Goal: Transaction & Acquisition: Purchase product/service

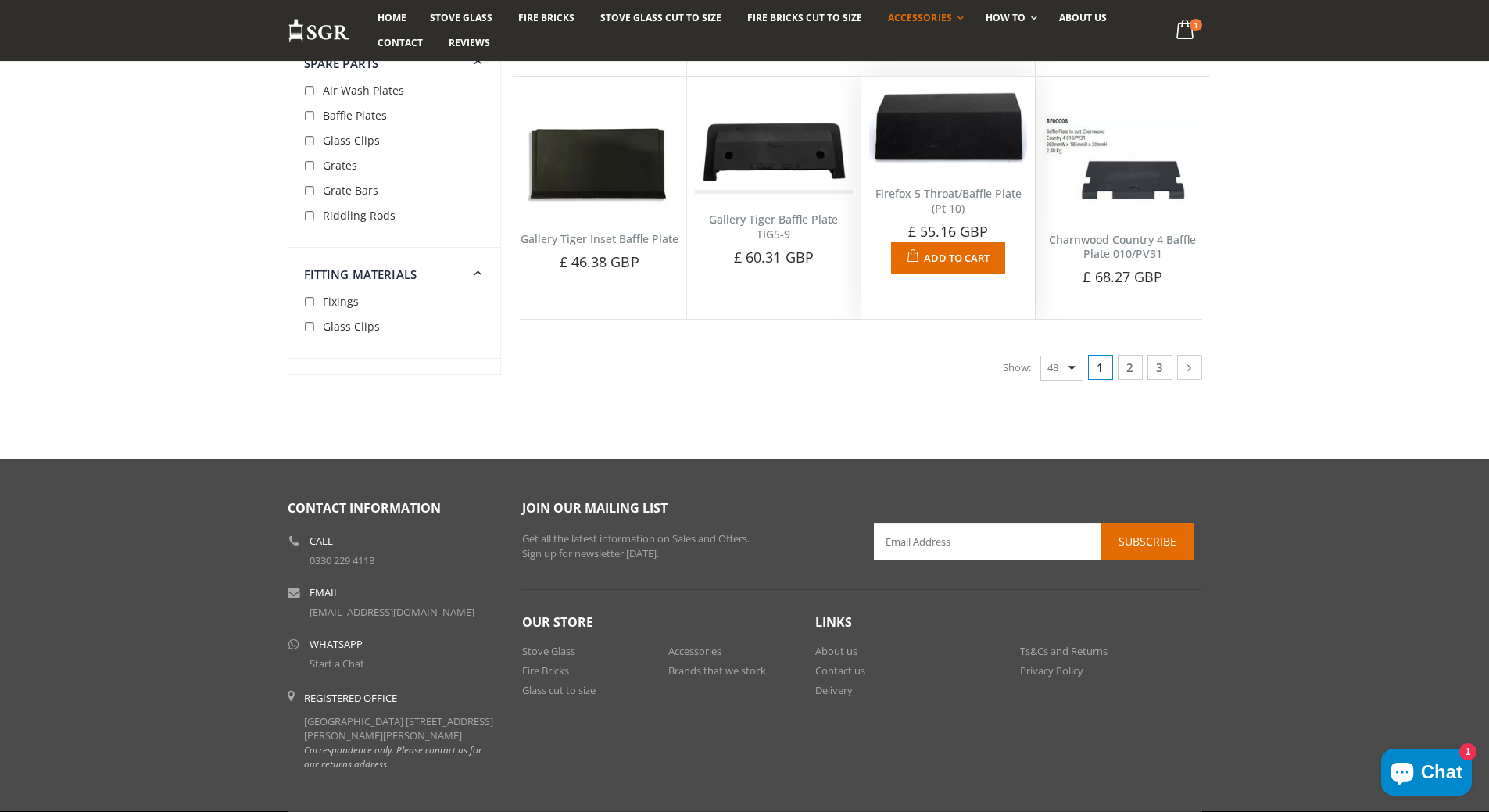
scroll to position [3498, 0]
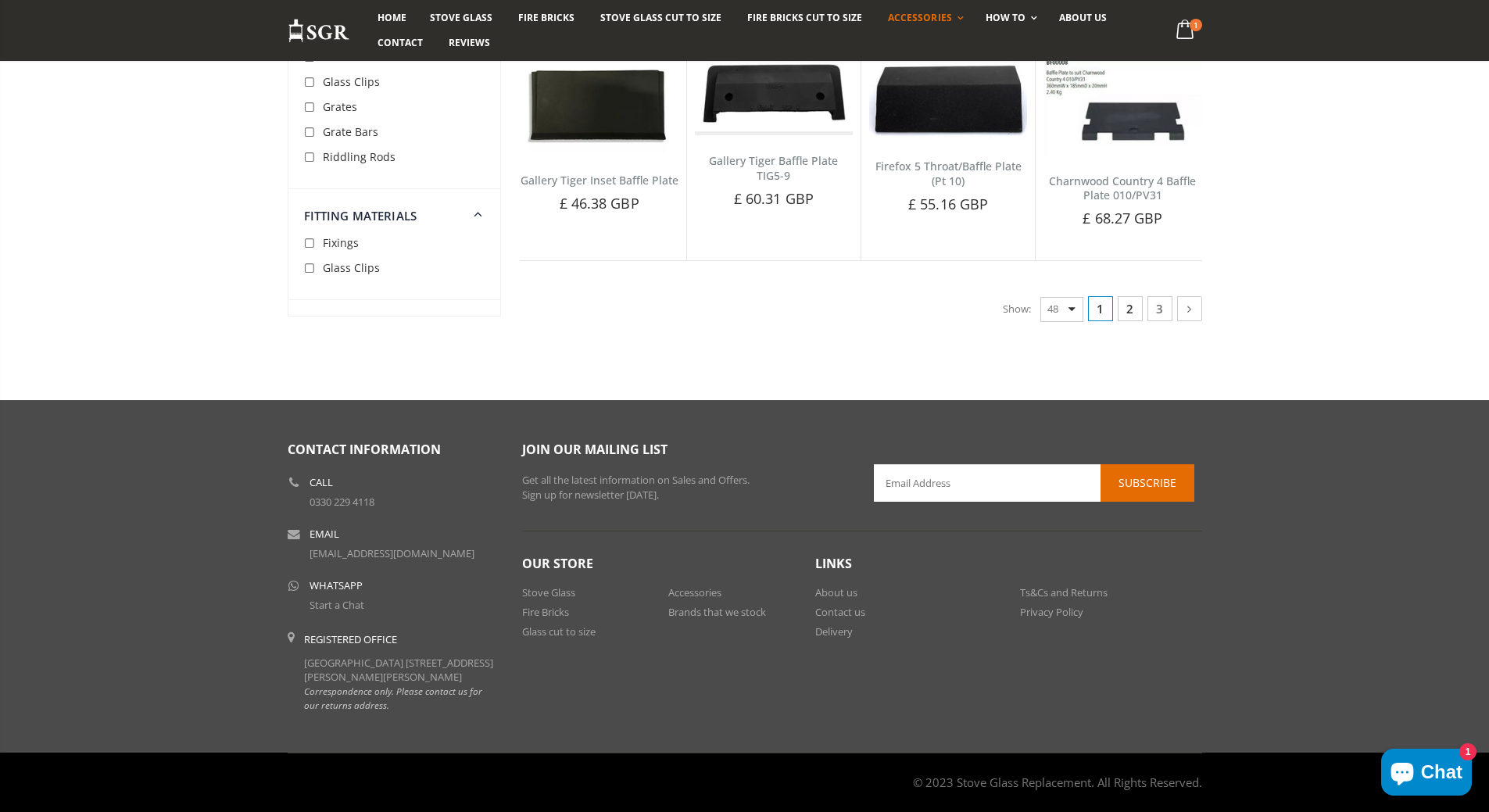
click at [1132, 296] on link "2" at bounding box center [1129, 308] width 25 height 25
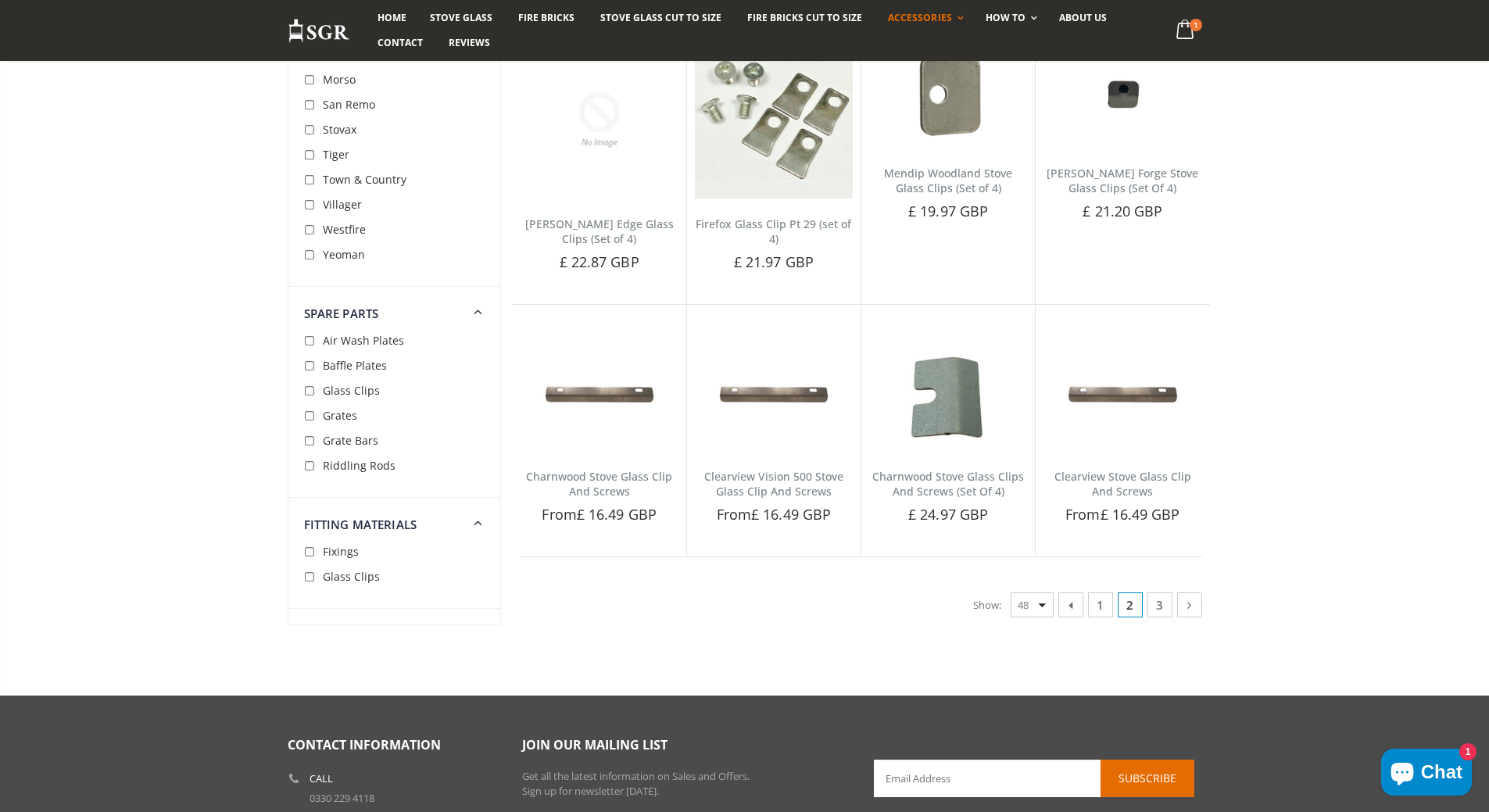
scroll to position [2995, 0]
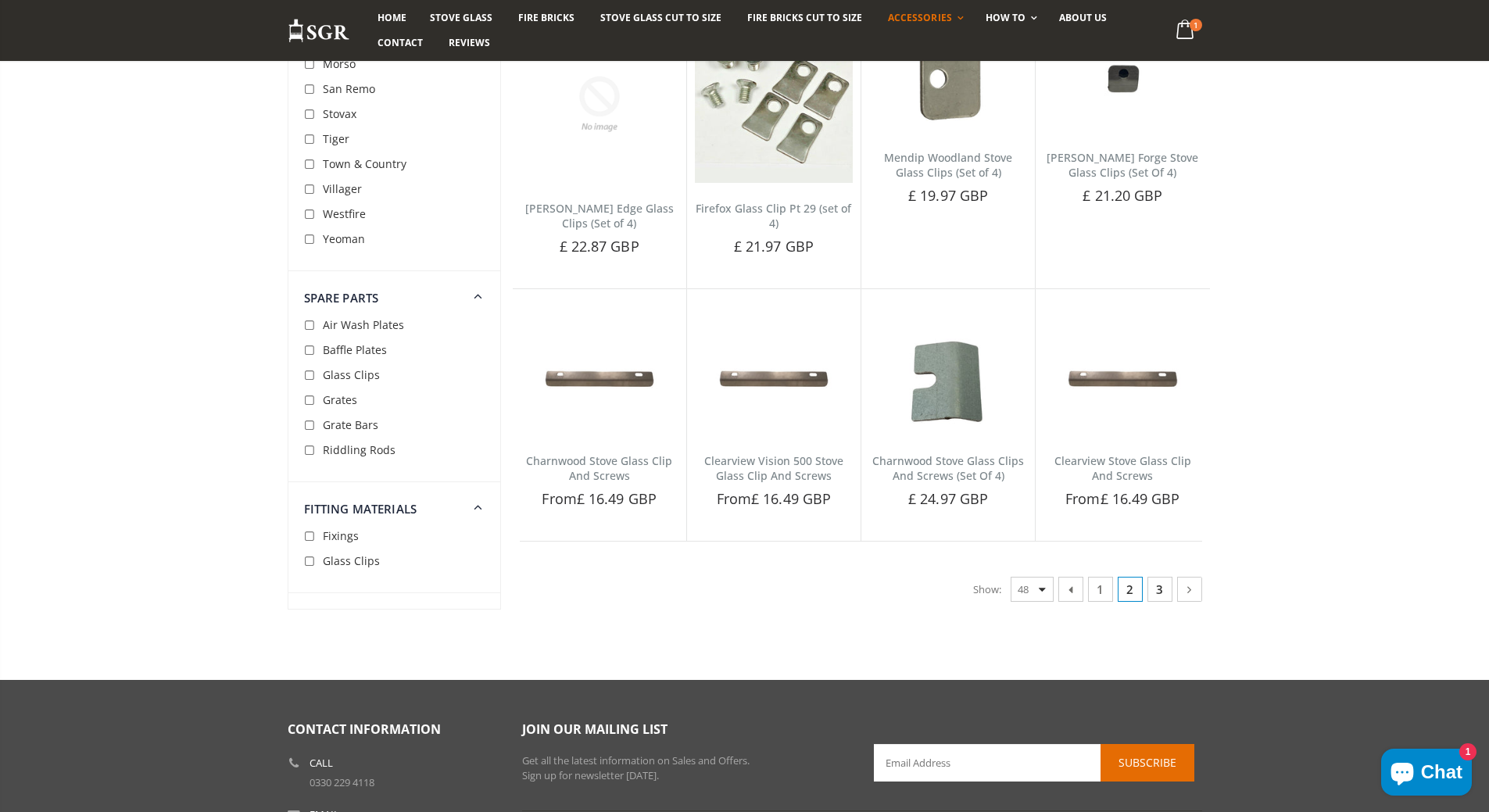
click at [1159, 589] on link "3" at bounding box center [1159, 588] width 25 height 25
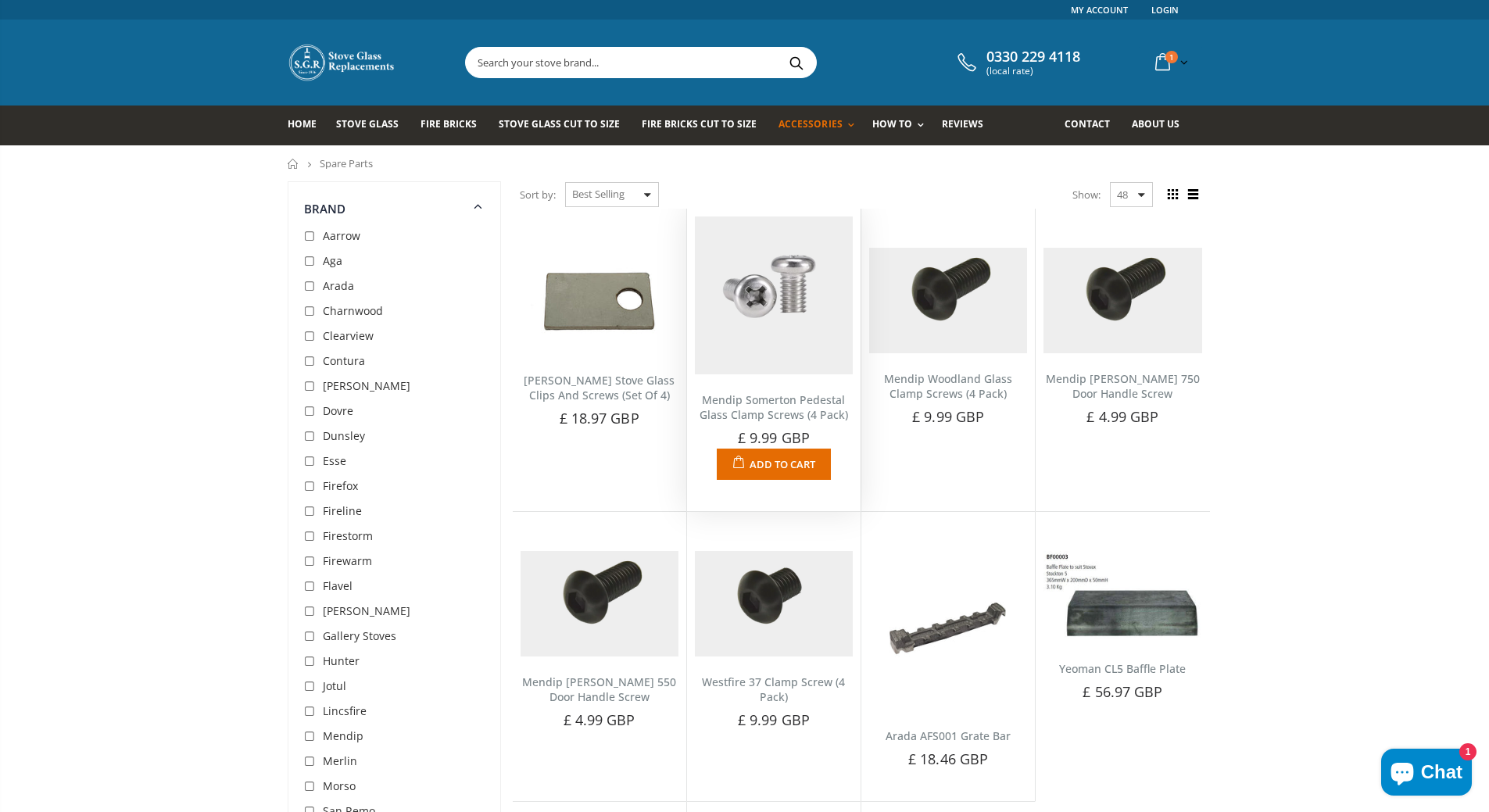
click at [775, 412] on link "Mendip Somerton Pedestal Glass Clamp Screws (4 Pack)" at bounding box center [773, 407] width 148 height 30
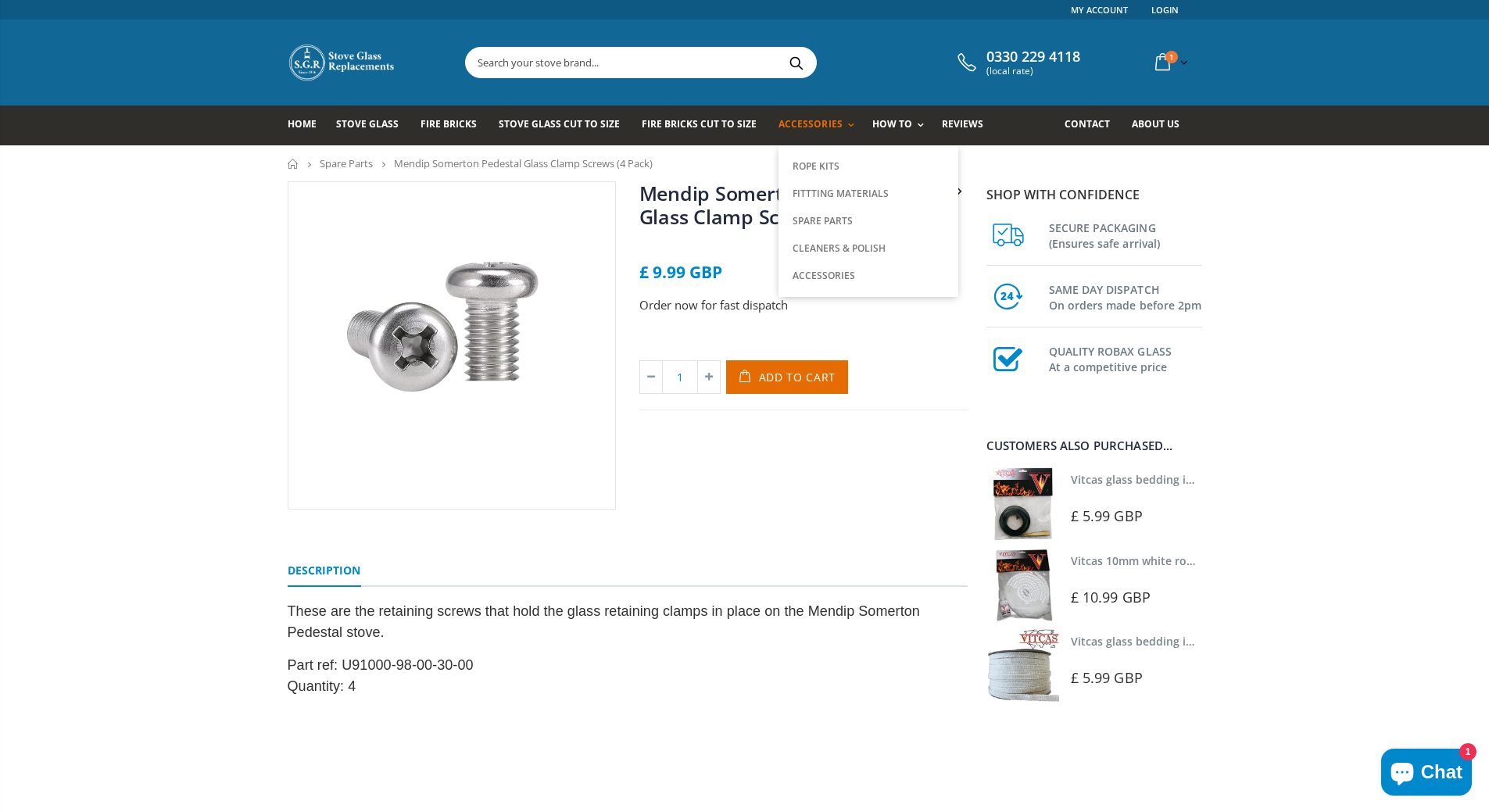
click at [811, 122] on span "Accessories" at bounding box center [810, 123] width 64 height 13
click at [806, 196] on link "Fittting Materials" at bounding box center [868, 194] width 159 height 28
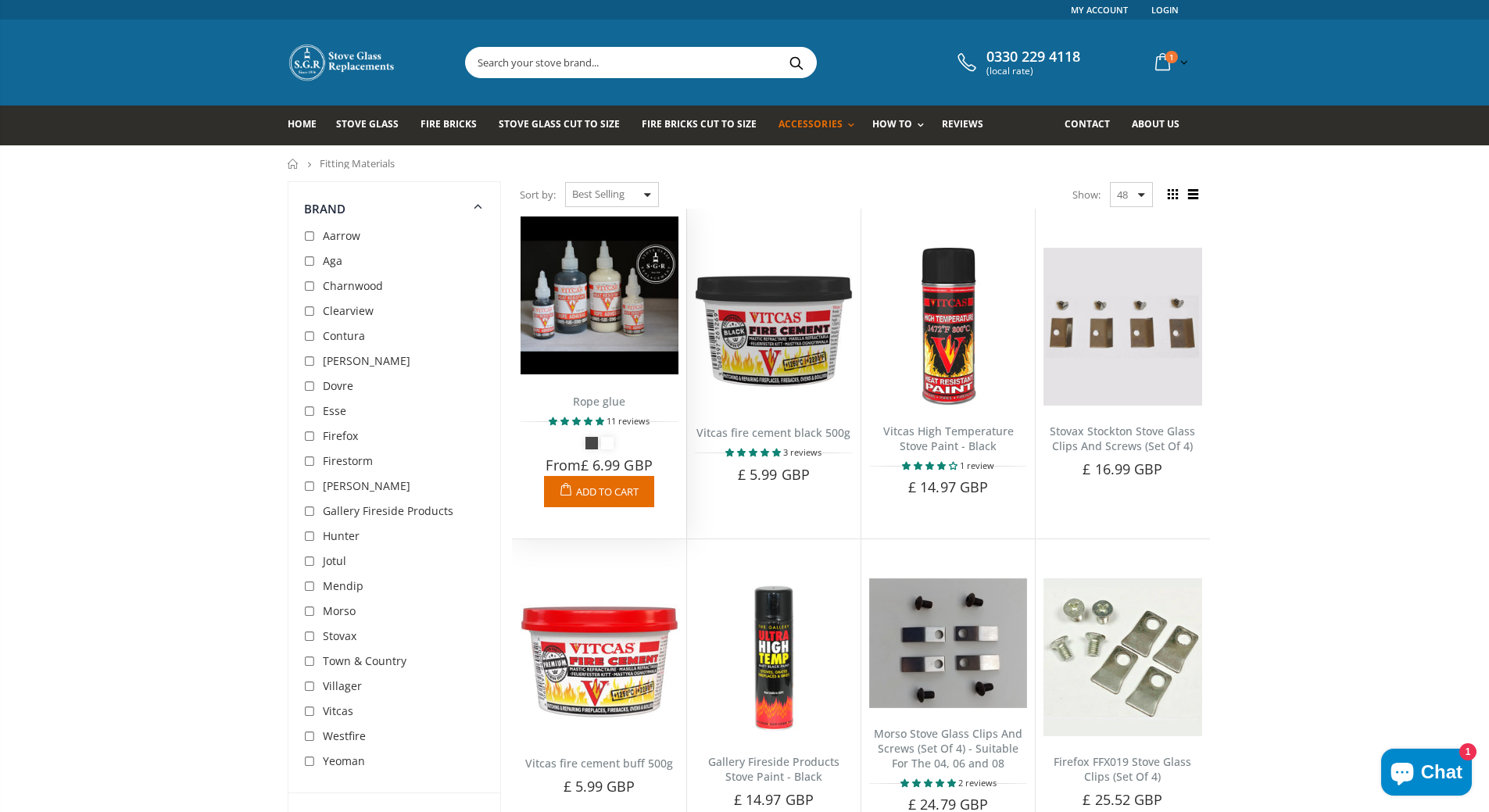
click at [596, 489] on span "Add to Cart" at bounding box center [607, 492] width 63 height 14
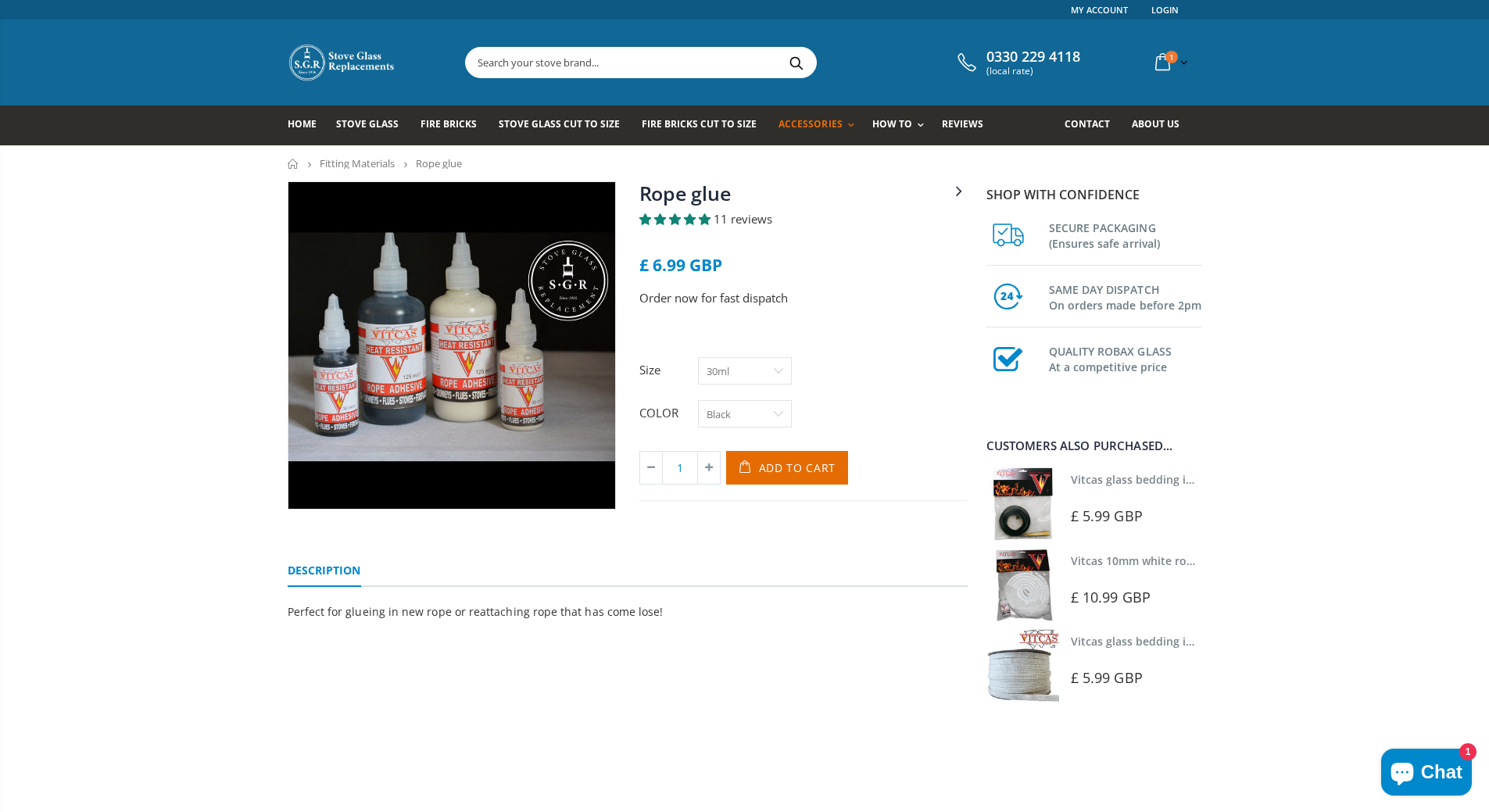
click at [781, 370] on select "30ml 125ml" at bounding box center [744, 371] width 93 height 28
select select "125ml"
click at [698, 357] on select "30ml 125ml" at bounding box center [744, 371] width 93 height 28
click at [778, 463] on span "Add to Cart" at bounding box center [798, 467] width 78 height 15
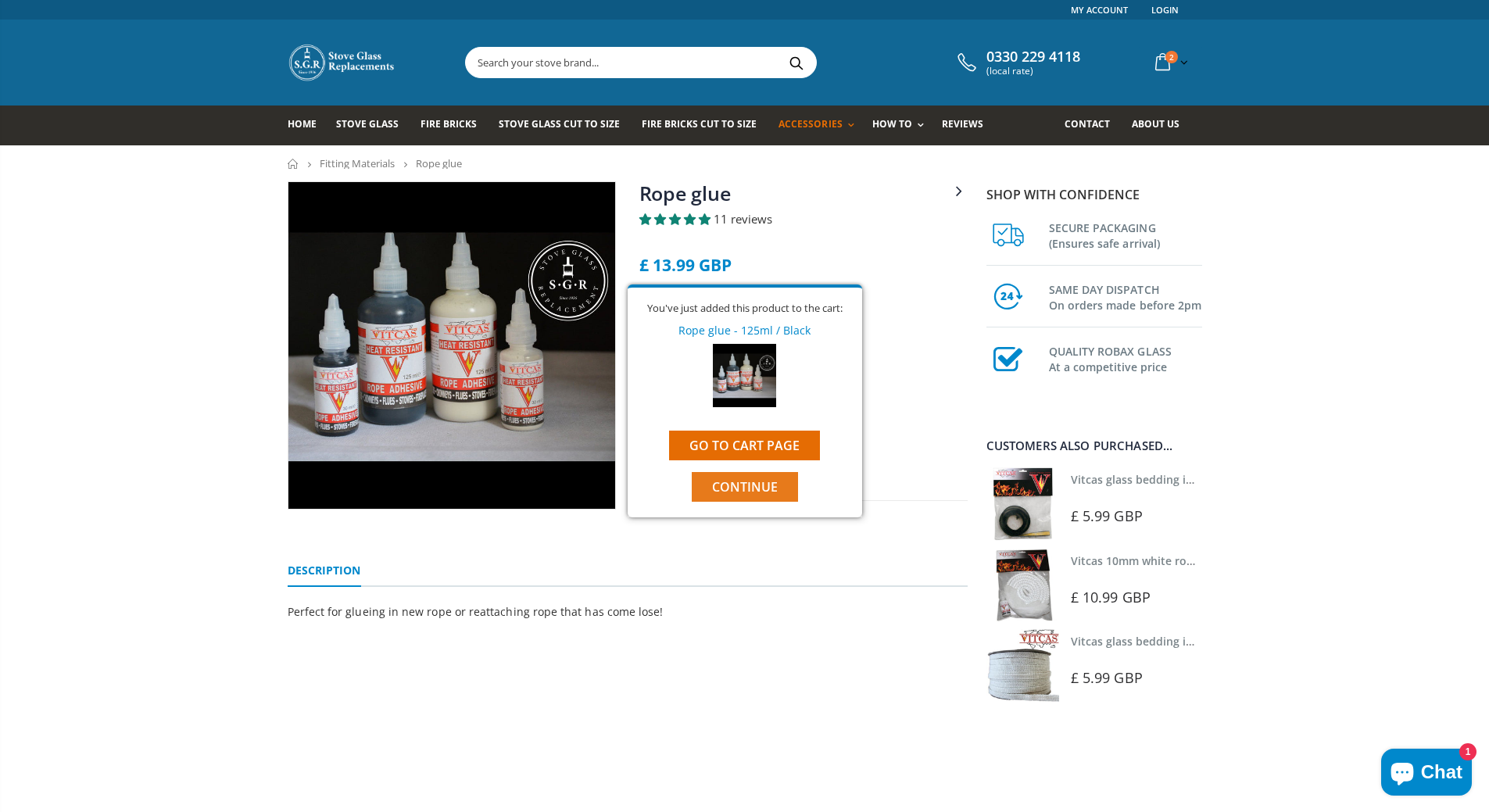
click at [741, 482] on span "Continue" at bounding box center [744, 486] width 66 height 17
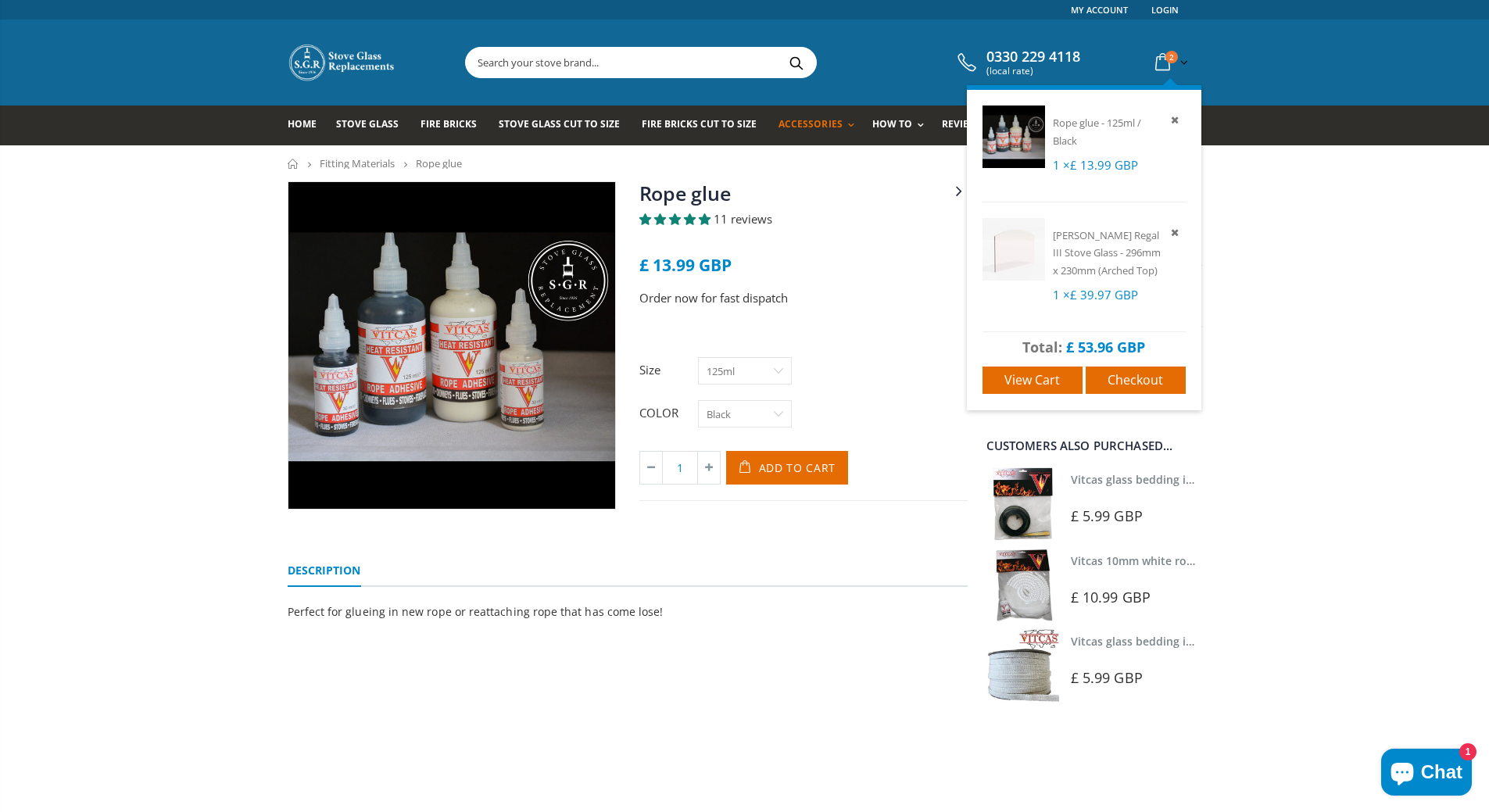
click at [1161, 60] on icon at bounding box center [1163, 63] width 28 height 28
click at [1061, 375] on link "View cart" at bounding box center [1032, 381] width 100 height 28
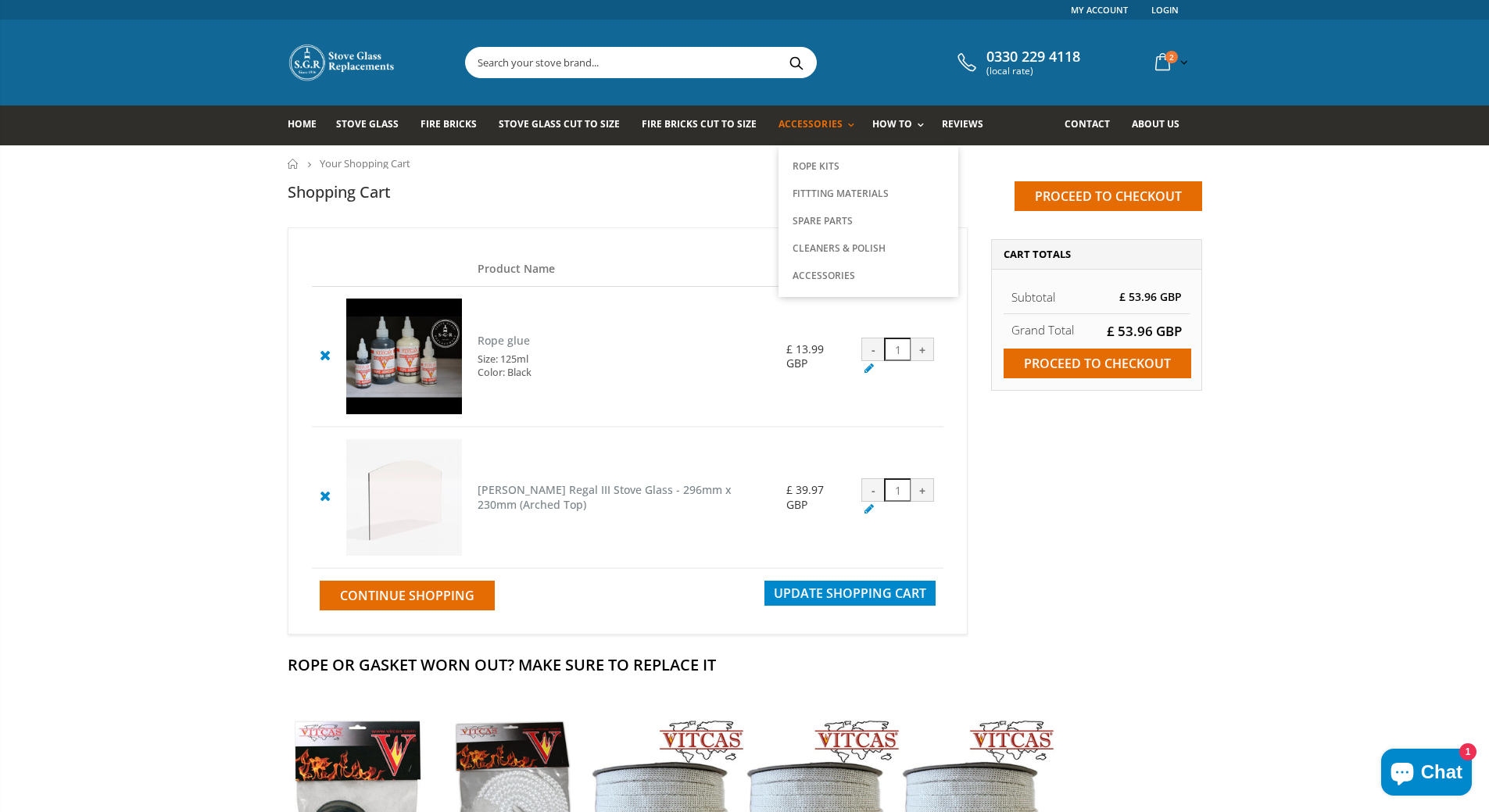
click at [804, 124] on span "Accessories" at bounding box center [810, 123] width 64 height 13
click at [816, 189] on link "Fittting Materials" at bounding box center [868, 194] width 159 height 28
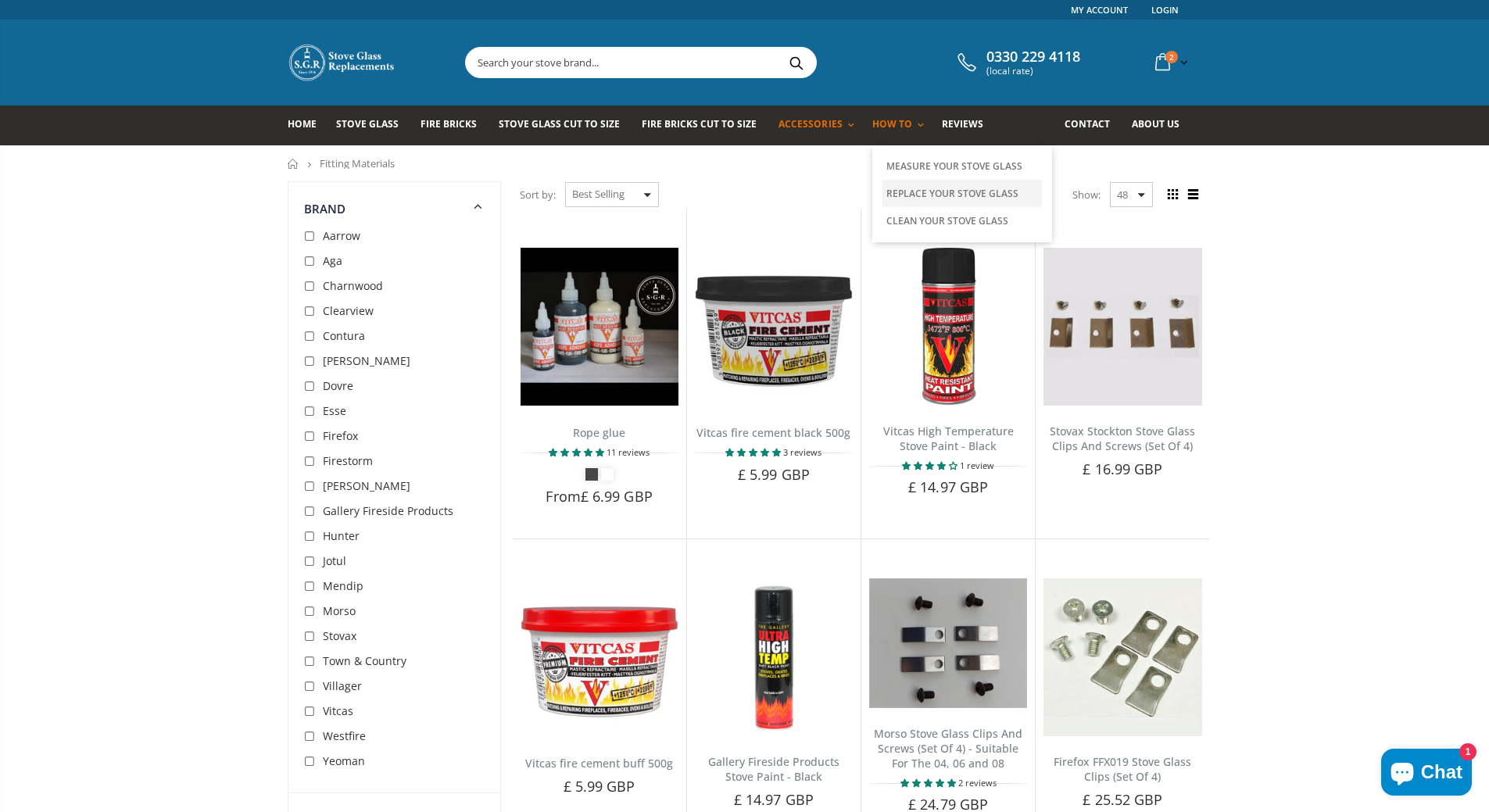
click at [909, 196] on link "Replace Your Stove Glass" at bounding box center [962, 194] width 159 height 28
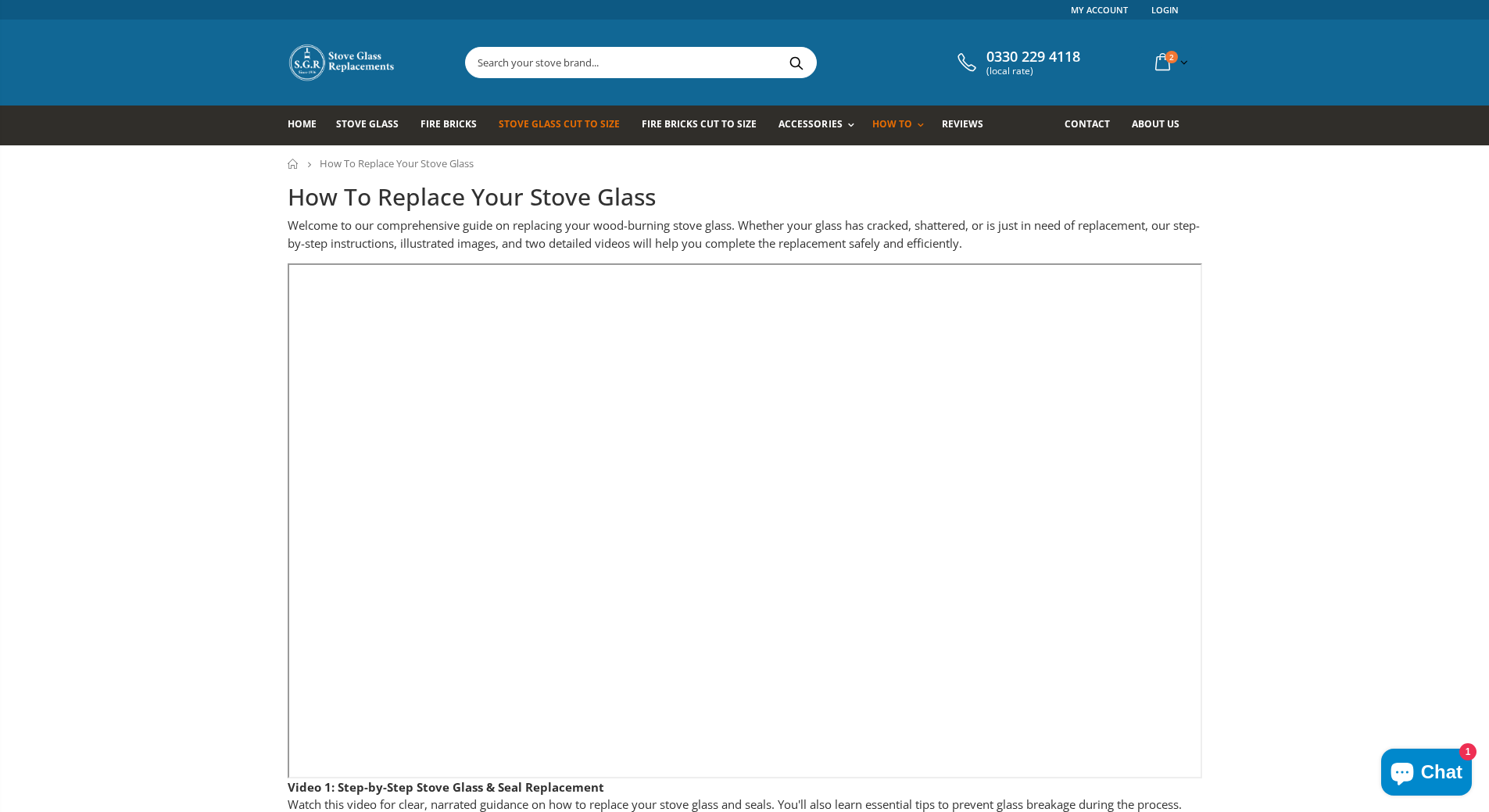
click at [558, 126] on span "Stove Glass Cut To Size" at bounding box center [560, 123] width 121 height 13
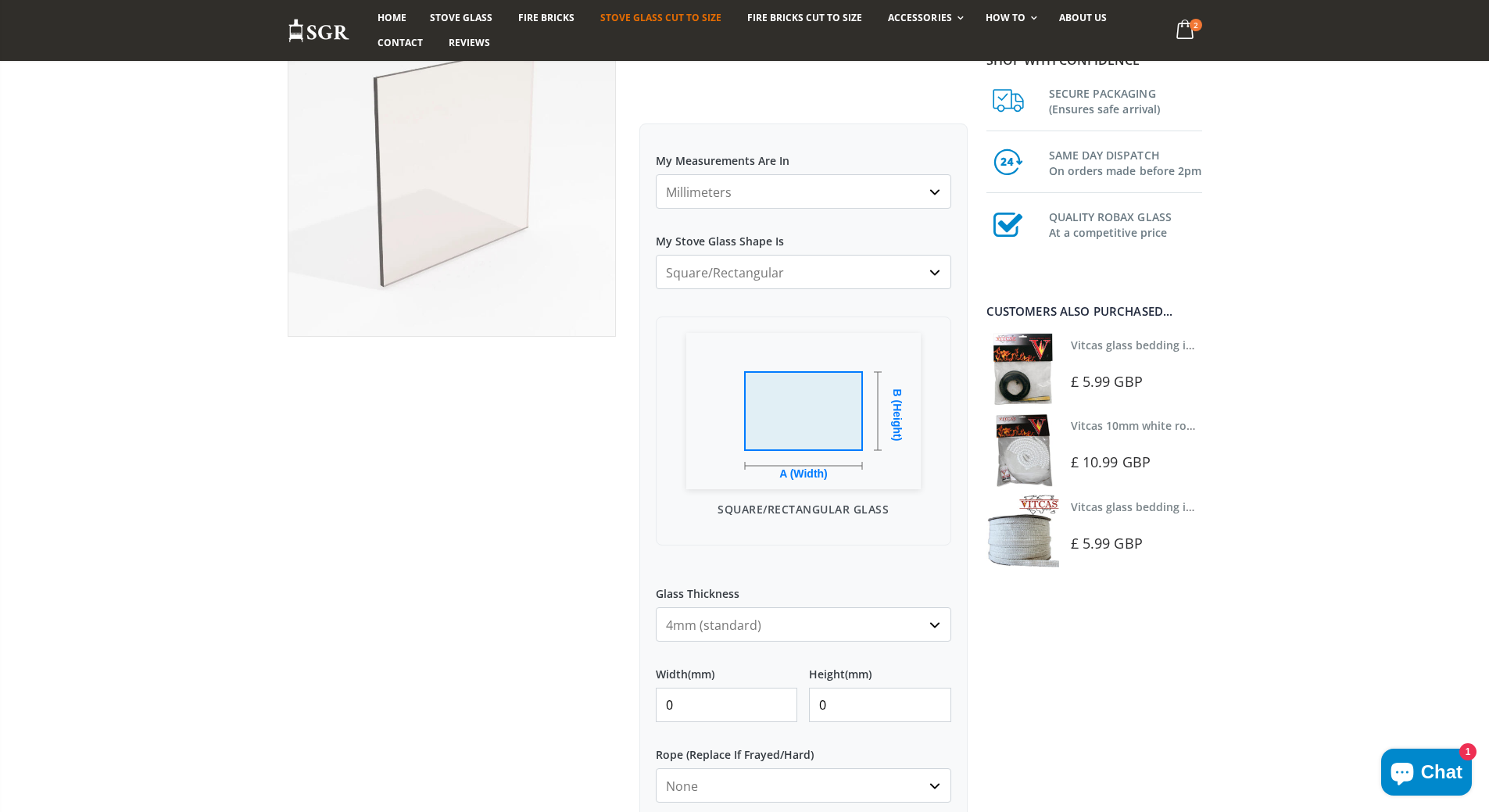
scroll to position [156, 0]
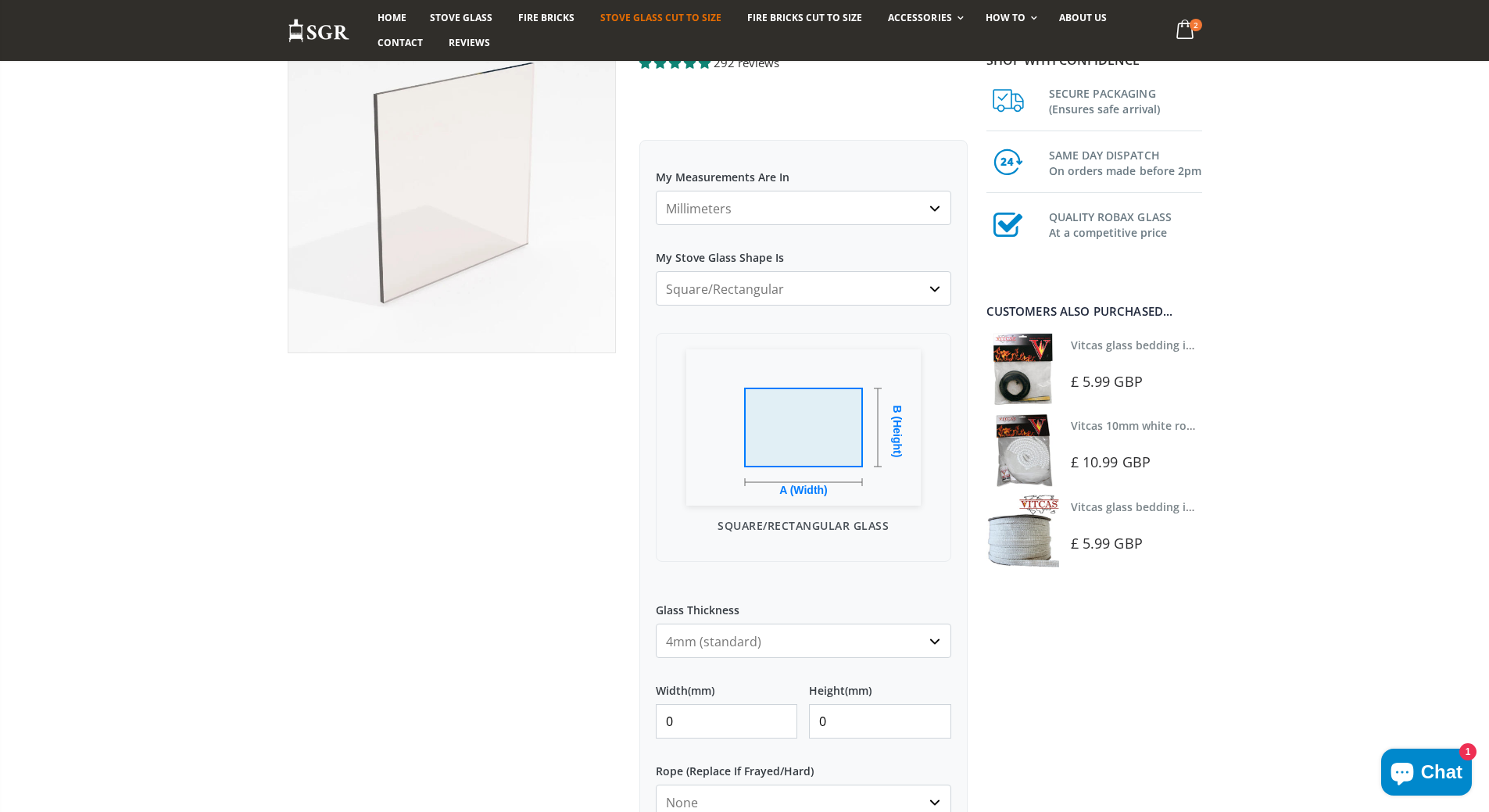
click at [936, 288] on select "Square/Rectangular Arched Half Arch Both Top Corners Cut Single Corner Cut Slop…" at bounding box center [803, 288] width 295 height 35
click at [656, 271] on select "Square/Rectangular Arched Half Arch Both Top Corners Cut Single Corner Cut Slop…" at bounding box center [803, 288] width 295 height 35
click at [932, 291] on select "Square/Rectangular Arched Half Arch Both Top Corners Cut Single Corner Cut Slop…" at bounding box center [803, 288] width 295 height 35
click at [656, 271] on select "Square/Rectangular Arched Half Arch Both Top Corners Cut Single Corner Cut Slop…" at bounding box center [803, 288] width 295 height 35
click at [939, 286] on select "Square/Rectangular Arched Half Arch Both Top Corners Cut Single Corner Cut Slop…" at bounding box center [803, 288] width 295 height 35
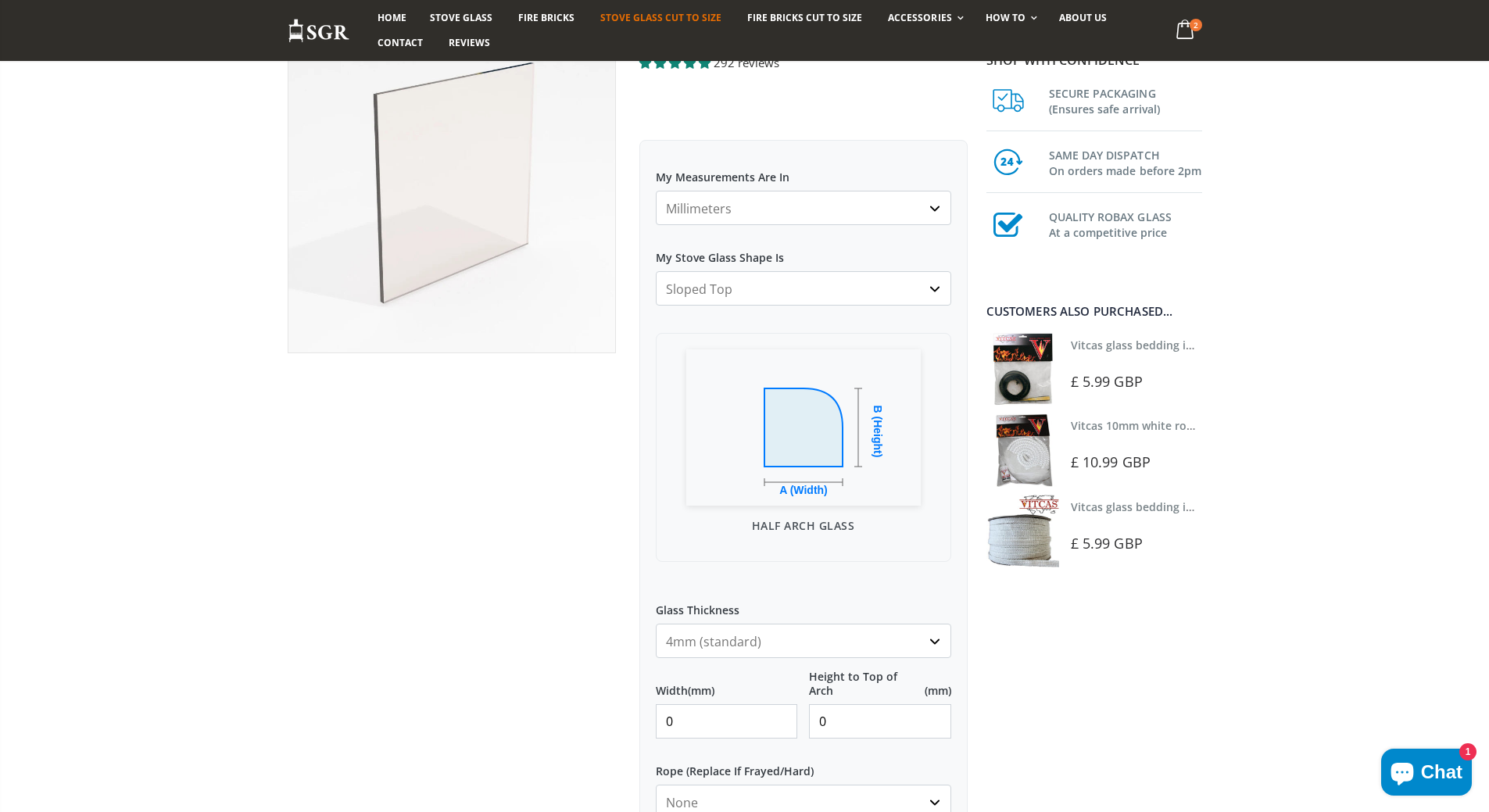
click at [656, 271] on select "Square/Rectangular Arched Half Arch Both Top Corners Cut Single Corner Cut Slop…" at bounding box center [803, 288] width 295 height 35
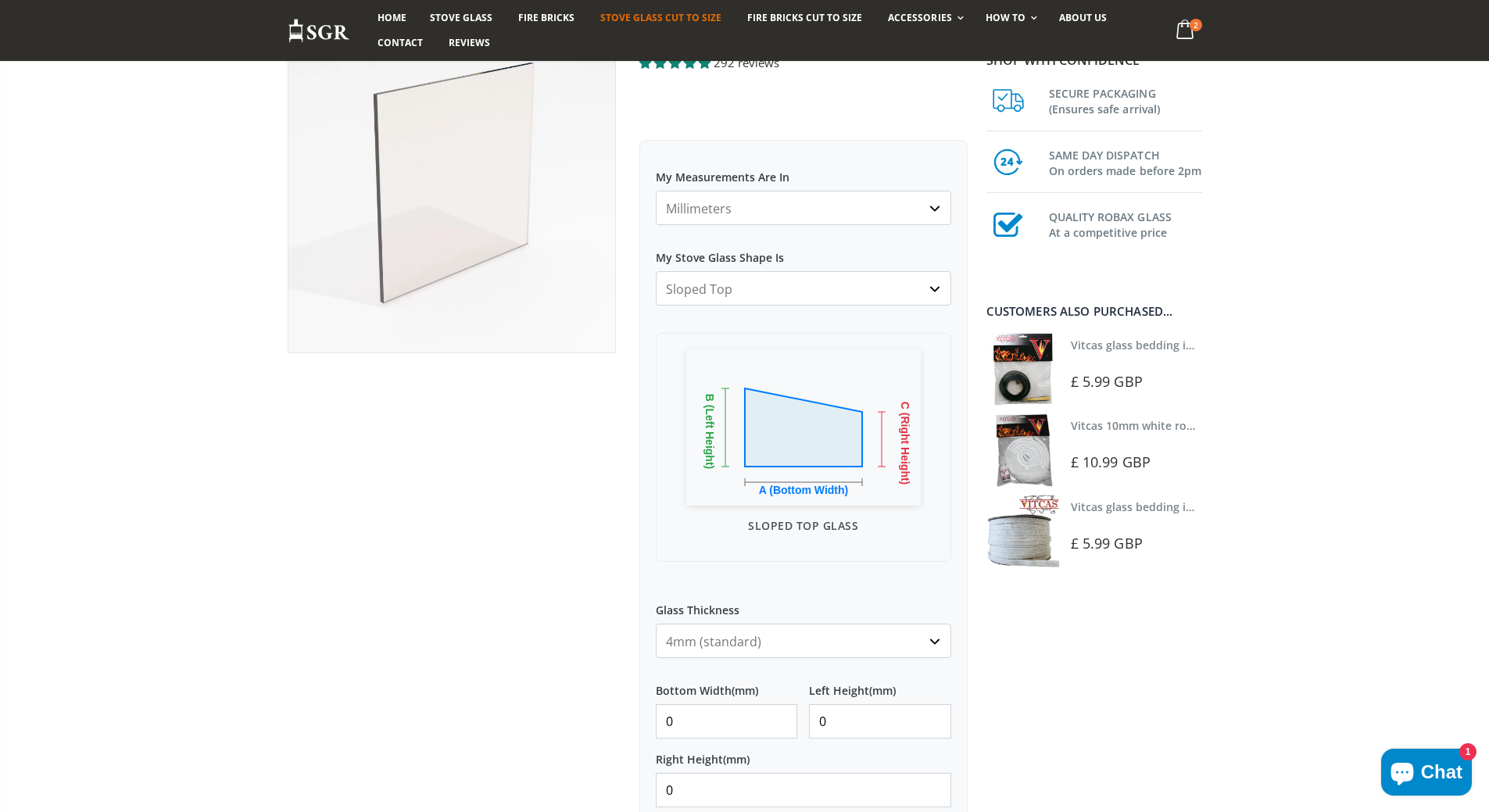
click at [933, 283] on select "Square/Rectangular Arched Half Arch Both Top Corners Cut Single Corner Cut Slop…" at bounding box center [803, 288] width 295 height 35
click at [753, 471] on img at bounding box center [803, 426] width 235 height 156
click at [935, 287] on select "Square/Rectangular Arched Half Arch Both Top Corners Cut Single Corner Cut Slop…" at bounding box center [803, 288] width 295 height 35
select select "arched"
click at [656, 271] on select "Square/Rectangular Arched Half Arch Both Top Corners Cut Single Corner Cut Slop…" at bounding box center [803, 288] width 295 height 35
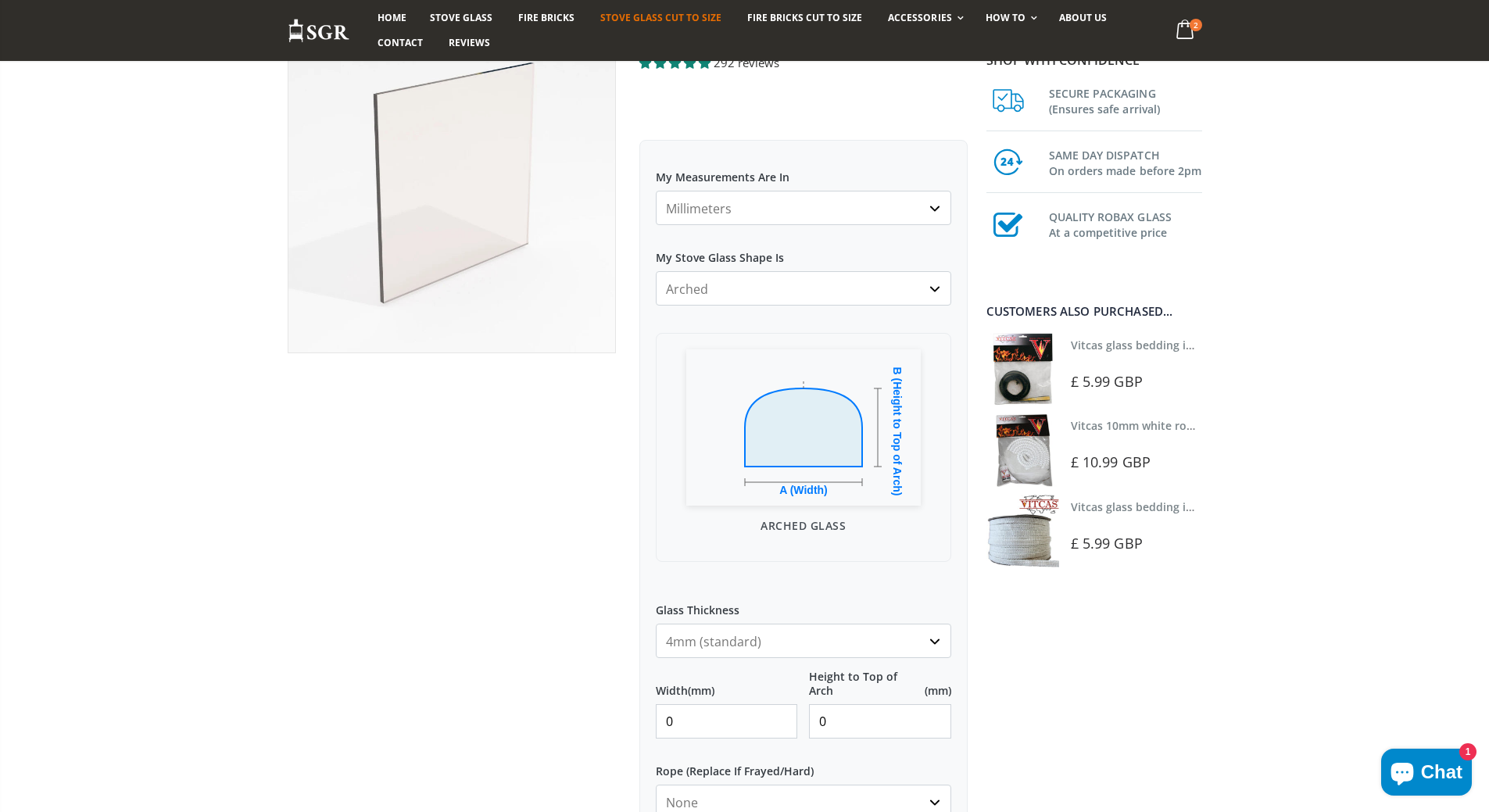
click at [937, 206] on select "Millimeters Centimeters Inches" at bounding box center [803, 208] width 295 height 35
click at [664, 382] on div "Arched Glass" at bounding box center [803, 447] width 295 height 229
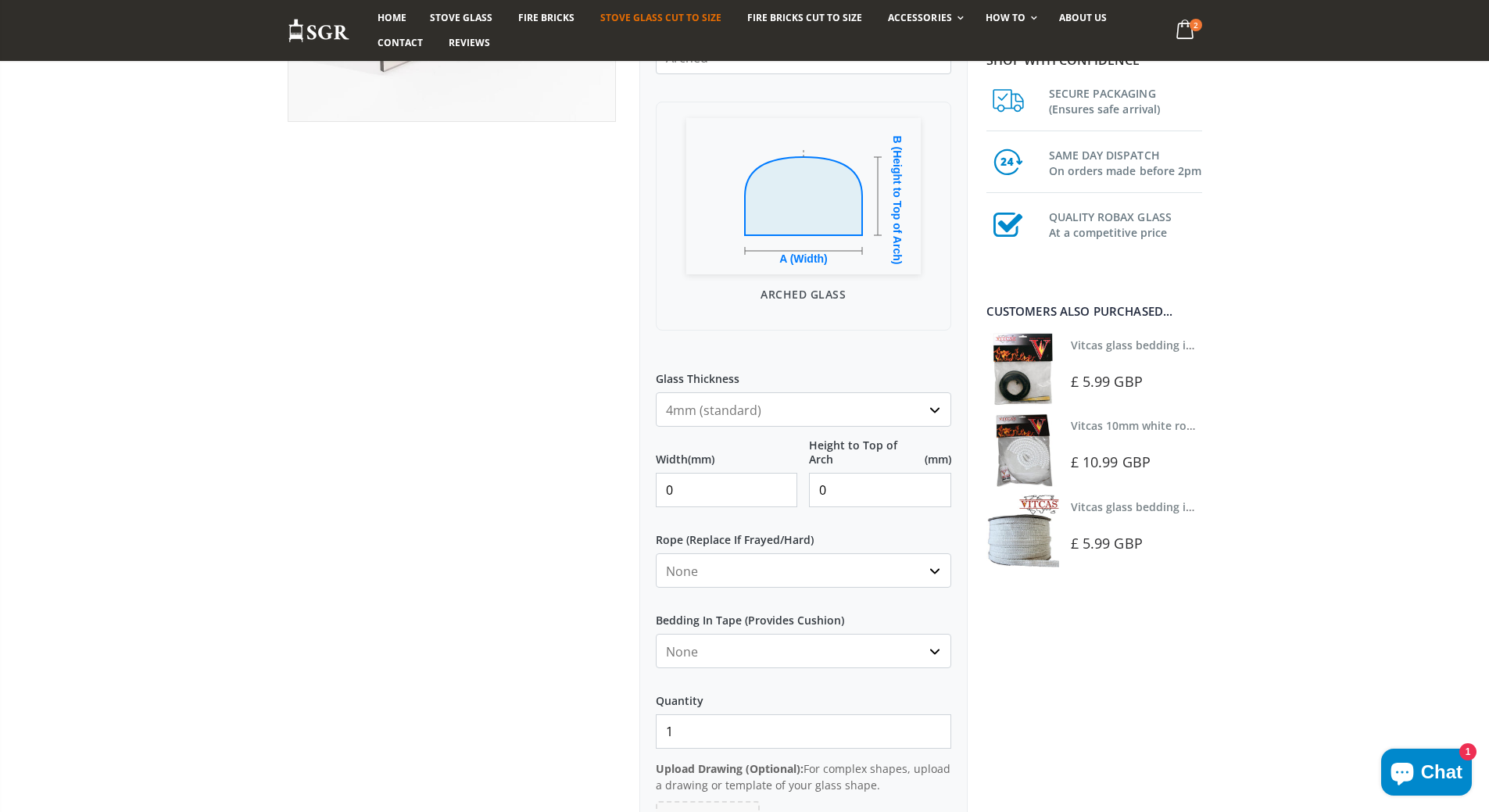
scroll to position [391, 0]
click at [937, 651] on select "None Black White" at bounding box center [803, 648] width 295 height 35
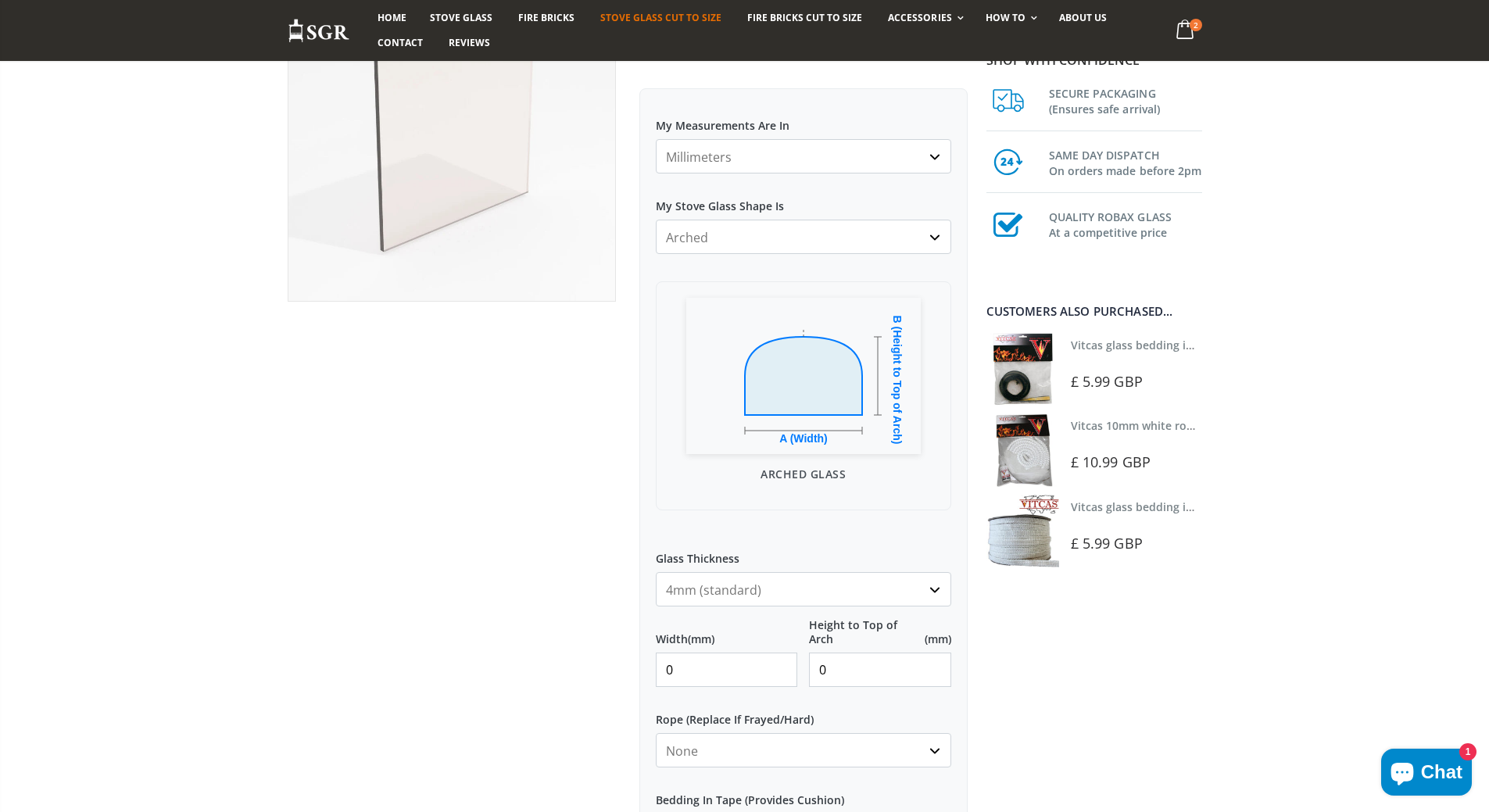
scroll to position [0, 0]
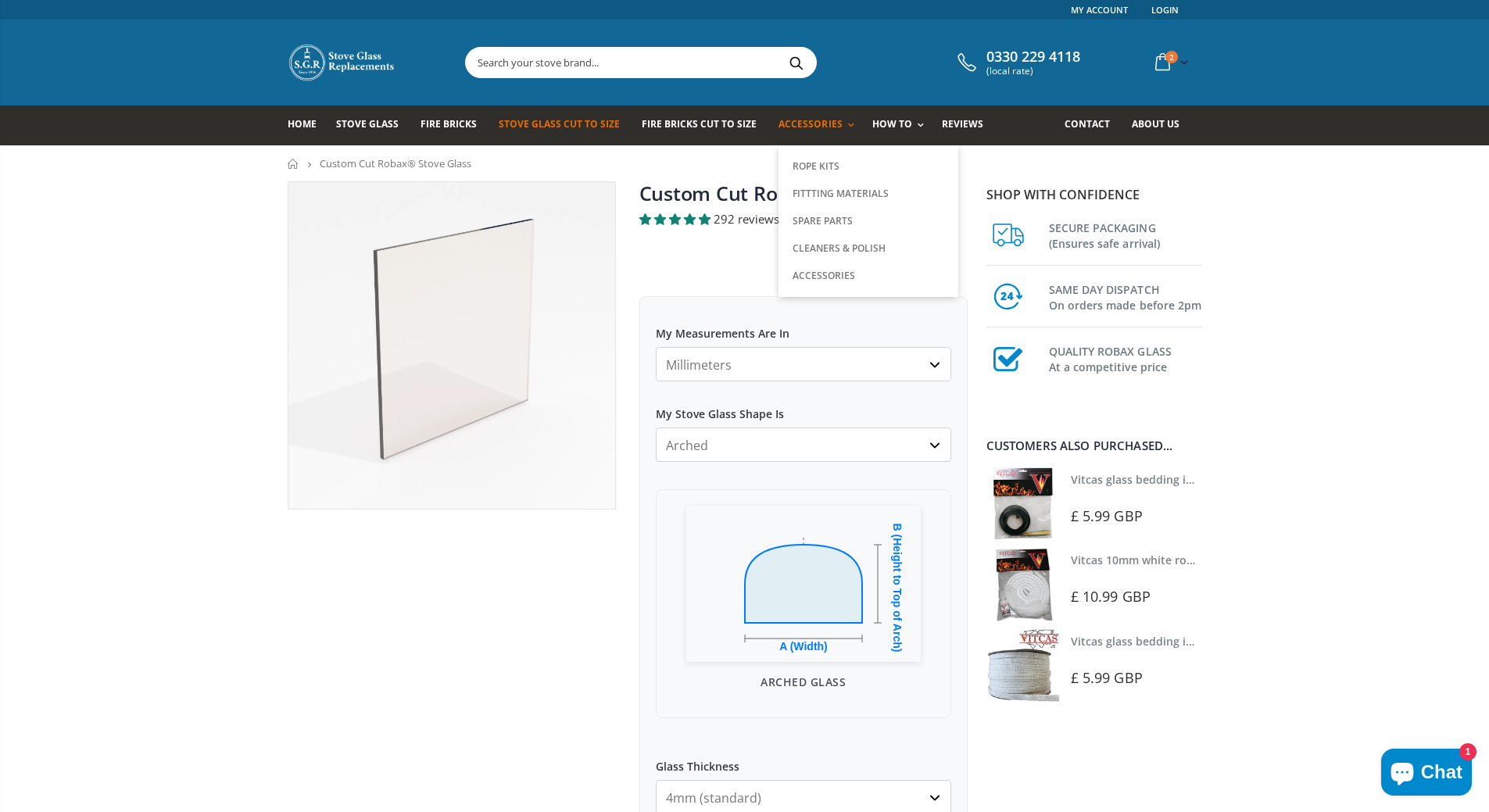
click at [798, 126] on span "Accessories" at bounding box center [810, 123] width 64 height 13
click at [804, 166] on link "Rope Kits" at bounding box center [868, 166] width 159 height 27
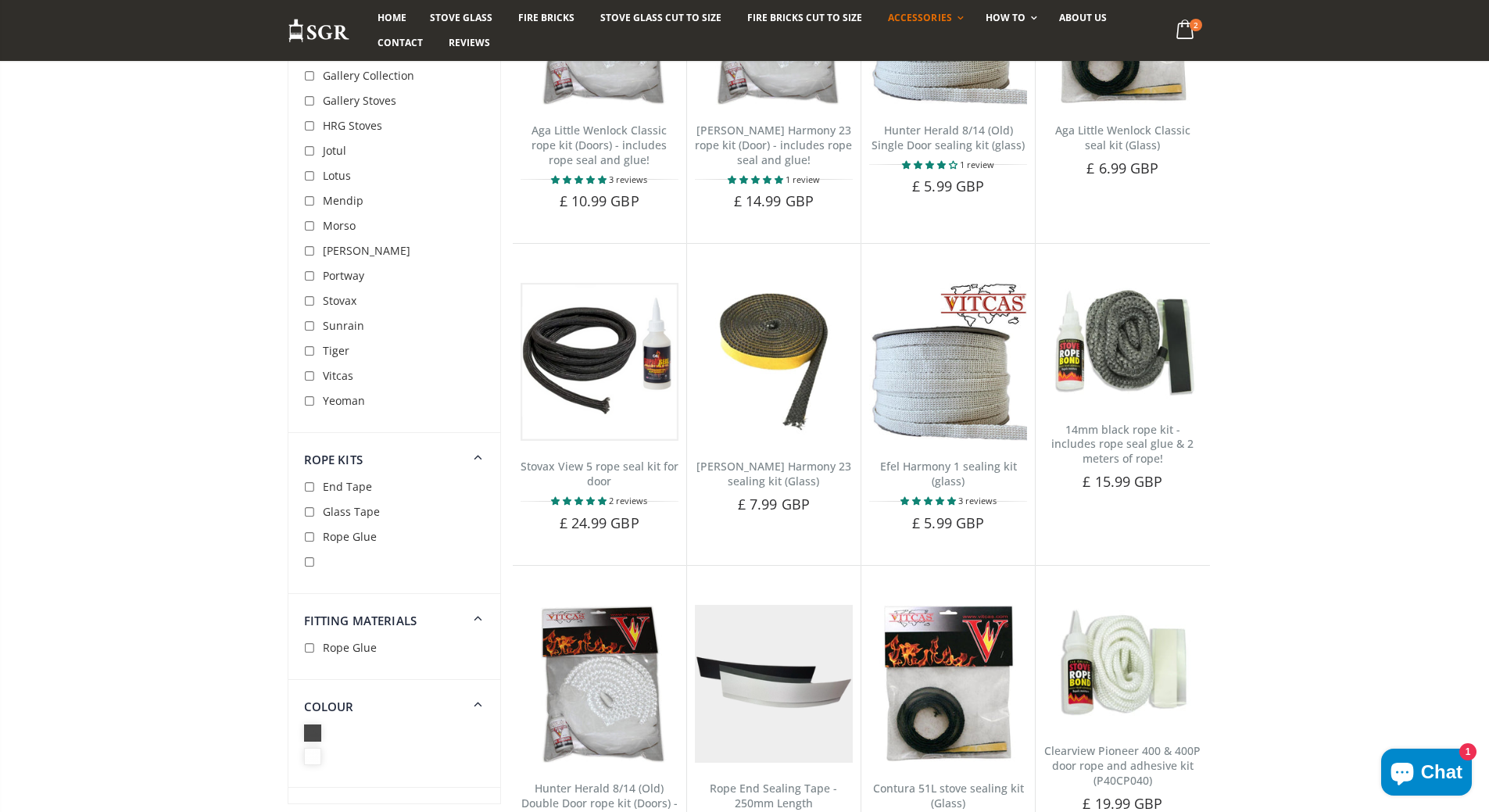
scroll to position [1641, 0]
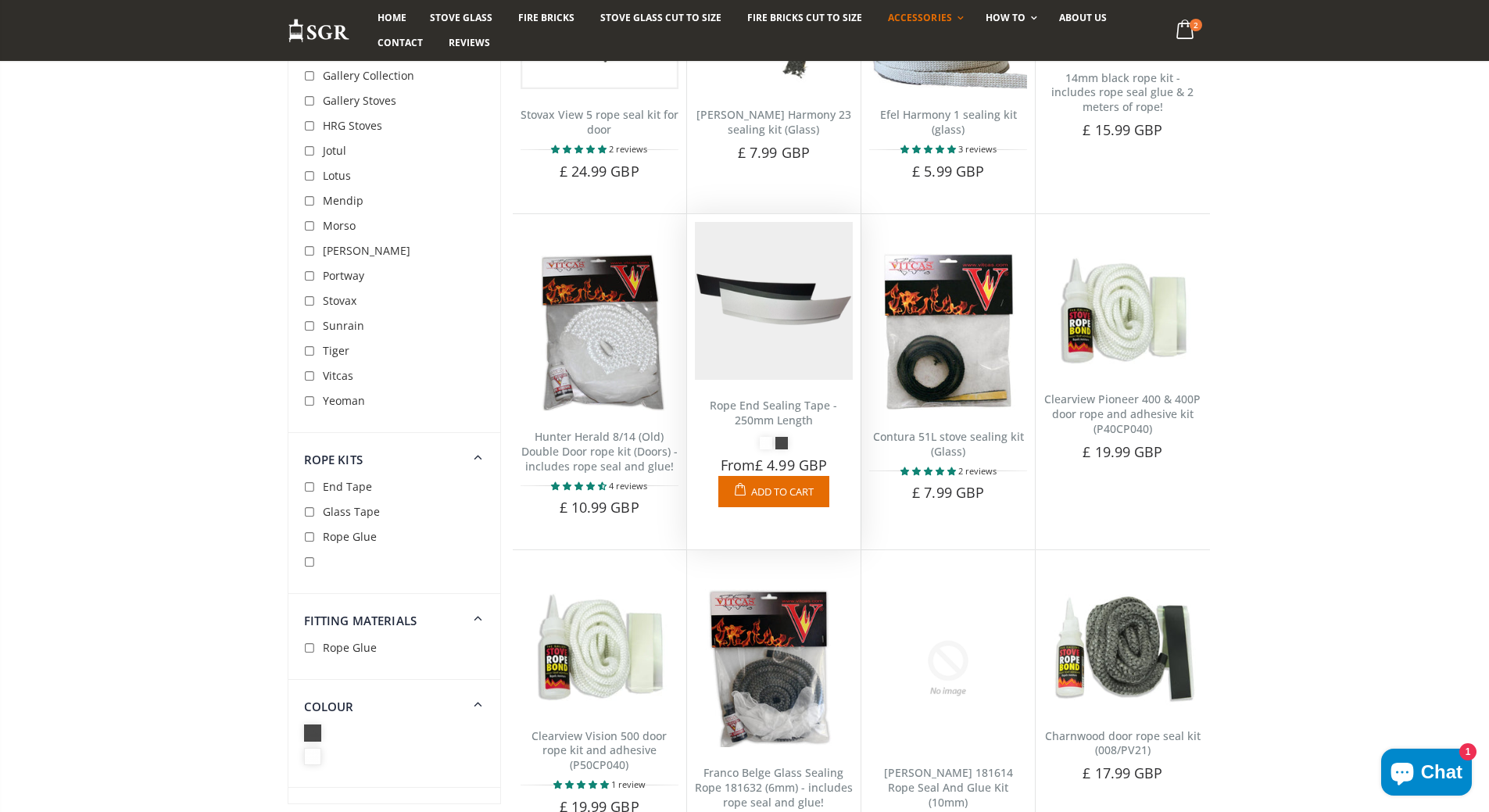
click at [766, 488] on span "Add to Cart" at bounding box center [782, 492] width 63 height 14
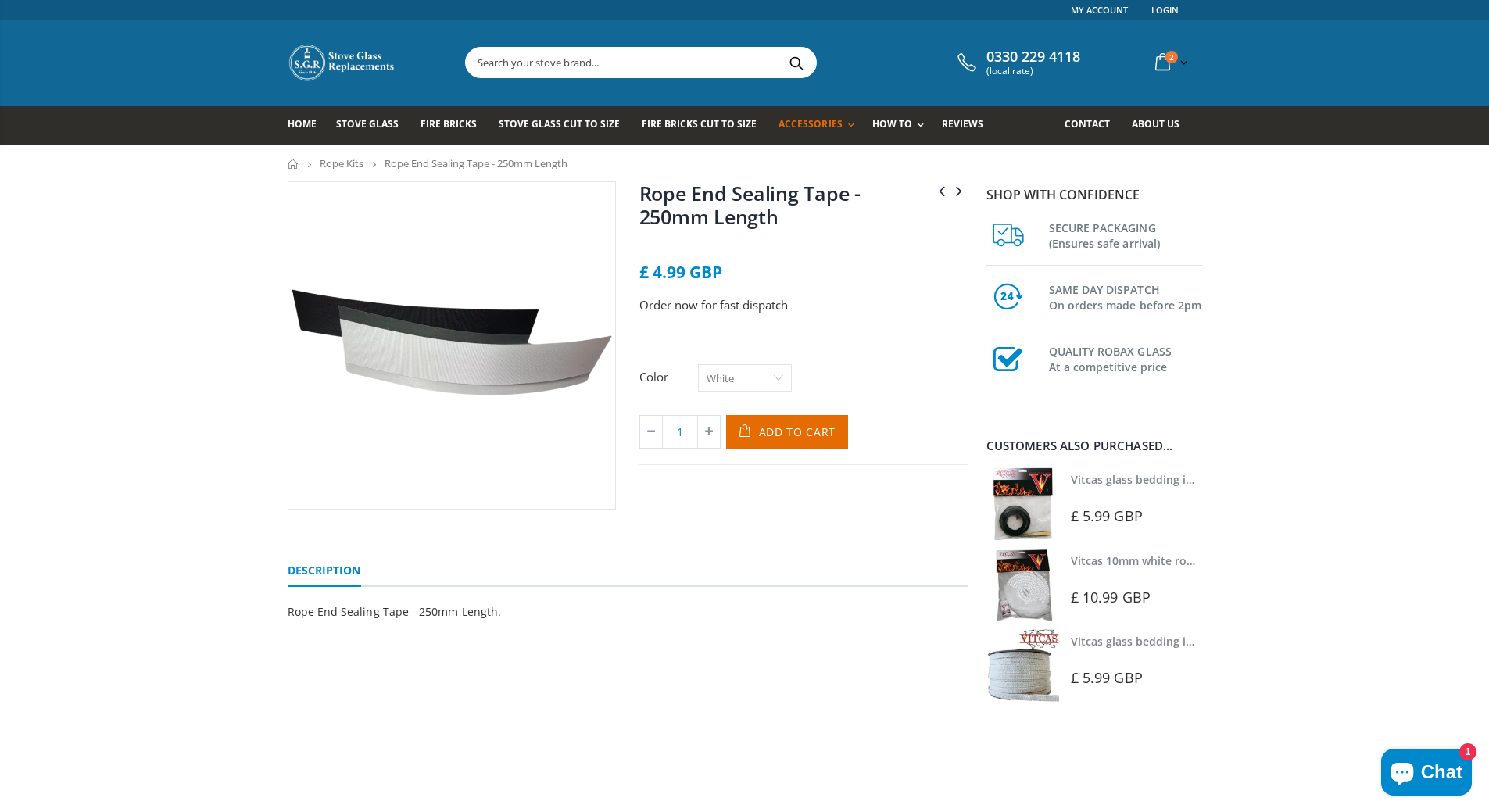
click at [776, 380] on select "White Black" at bounding box center [744, 378] width 93 height 28
select select "Black"
click at [698, 364] on select "White Black" at bounding box center [744, 378] width 93 height 28
click at [783, 426] on span "Add to Cart" at bounding box center [798, 431] width 78 height 15
click at [739, 499] on div "Hunter Herald 8/14 (Old) Double Door rope kit (Doors) - includes rope seal and …" at bounding box center [803, 345] width 352 height 328
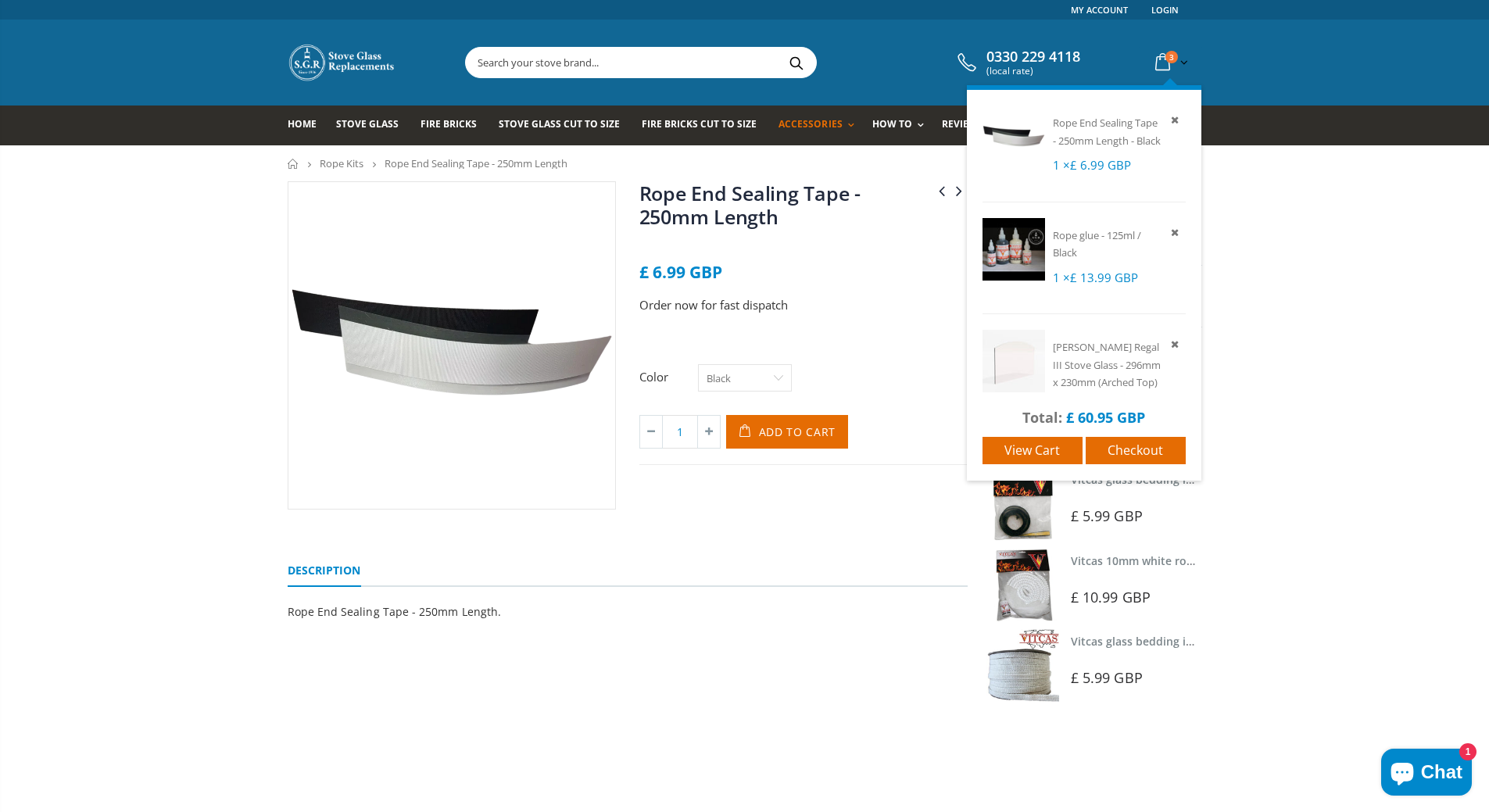
click at [1160, 64] on icon at bounding box center [1163, 63] width 28 height 28
click at [1163, 61] on icon at bounding box center [1163, 63] width 28 height 28
click at [1041, 450] on span "View cart" at bounding box center [1032, 449] width 56 height 17
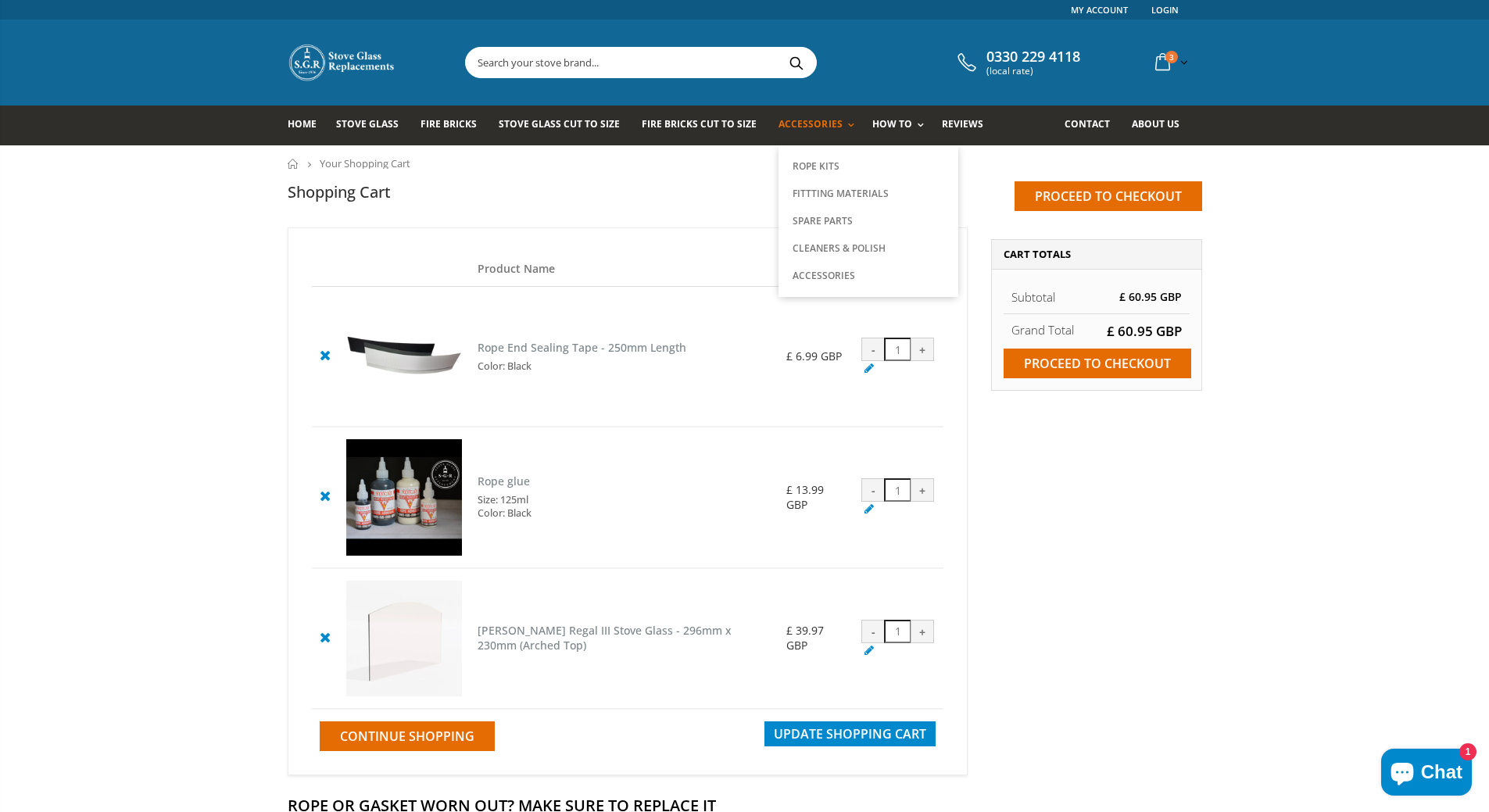
click at [795, 122] on span "Accessories" at bounding box center [810, 123] width 64 height 13
click at [811, 224] on link "Spare Parts" at bounding box center [868, 221] width 159 height 28
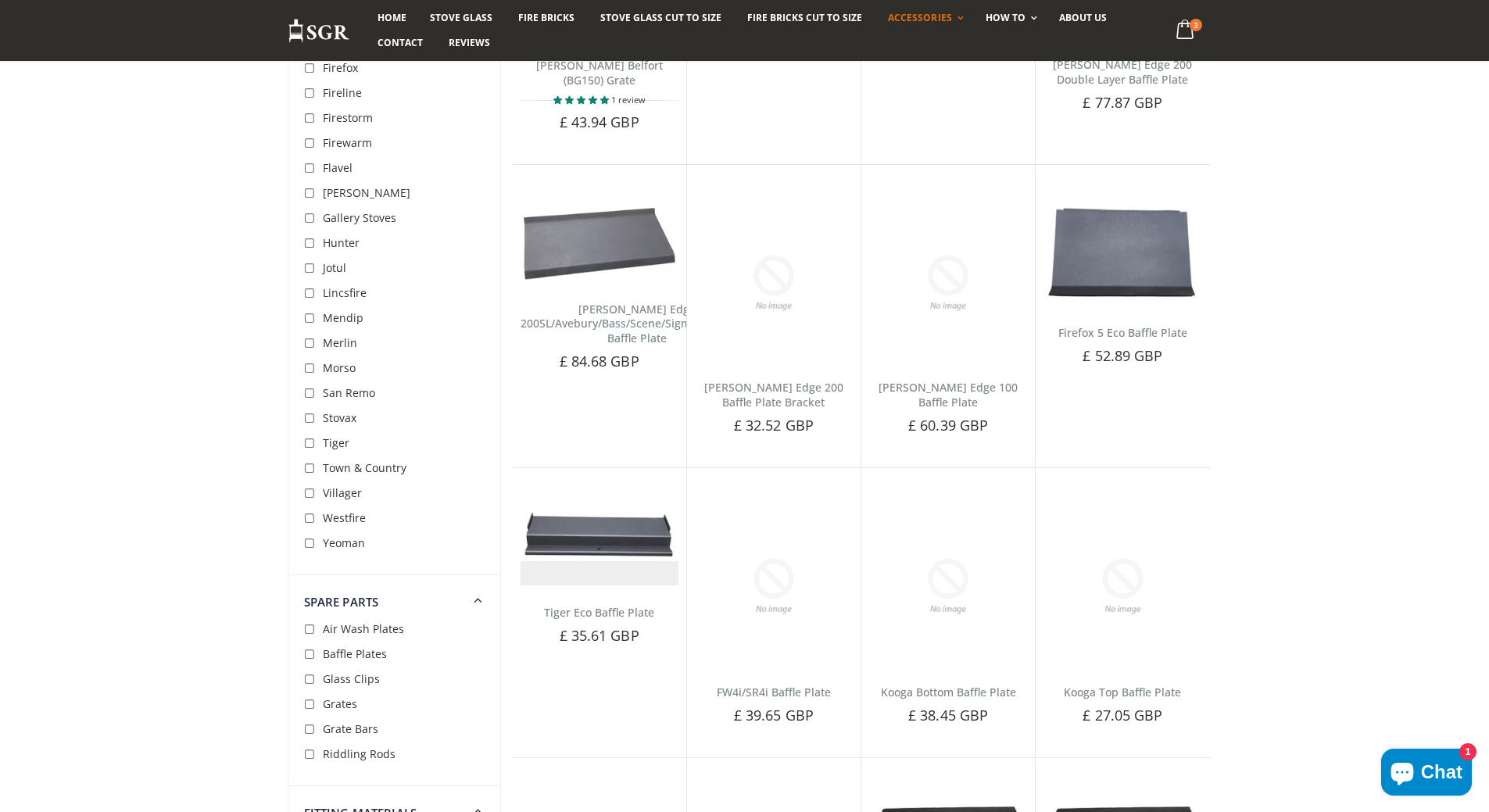
scroll to position [2482, 0]
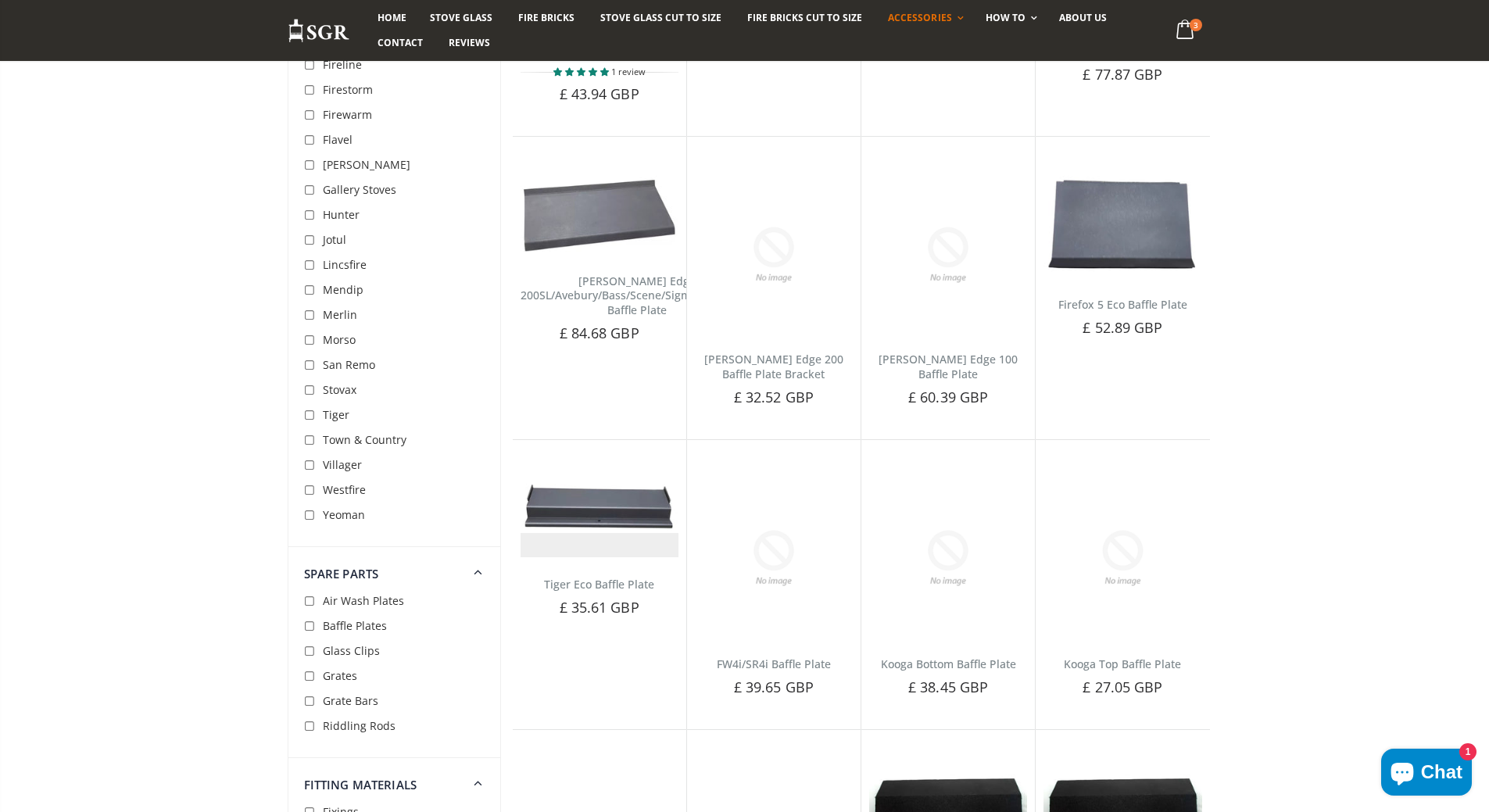
click at [309, 675] on input "checkbox" at bounding box center [312, 677] width 16 height 16
checkbox input "true"
